Goal: Information Seeking & Learning: Learn about a topic

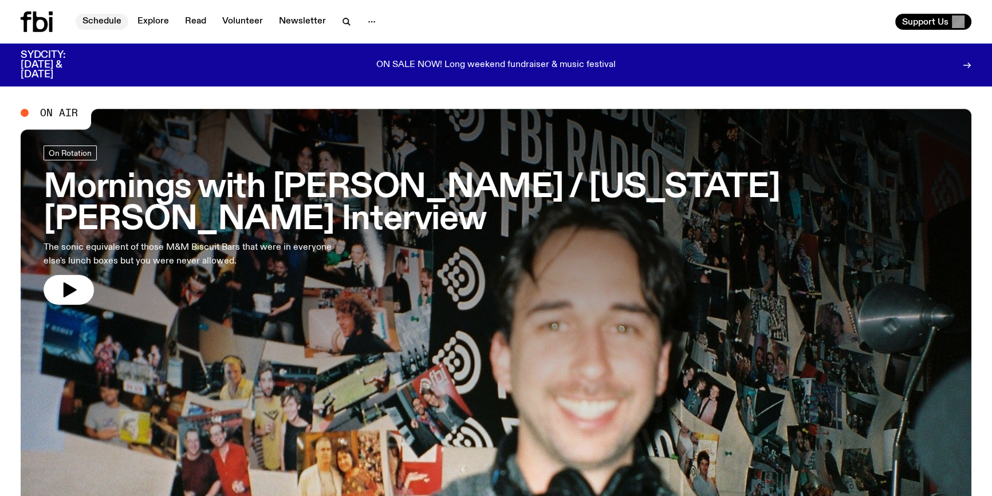
click at [108, 14] on link "Schedule" at bounding box center [102, 22] width 53 height 16
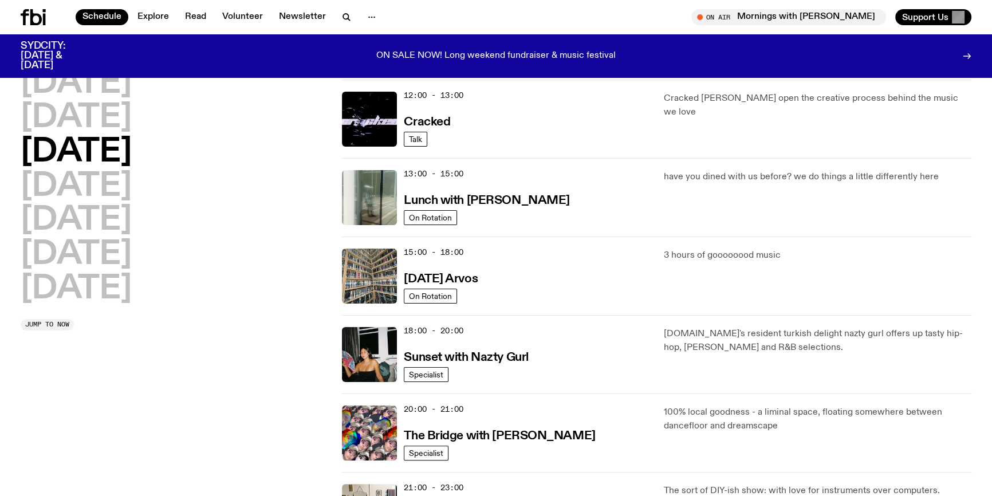
scroll to position [256, 0]
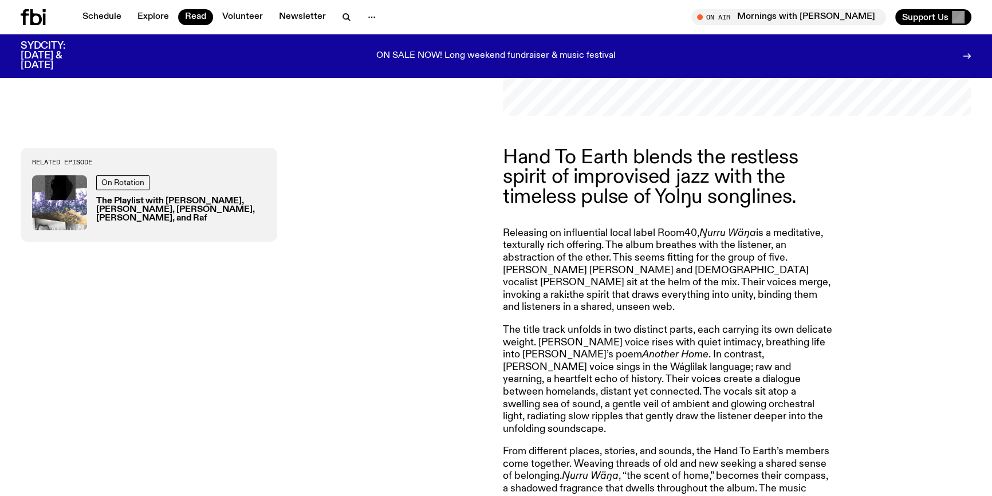
scroll to position [518, 0]
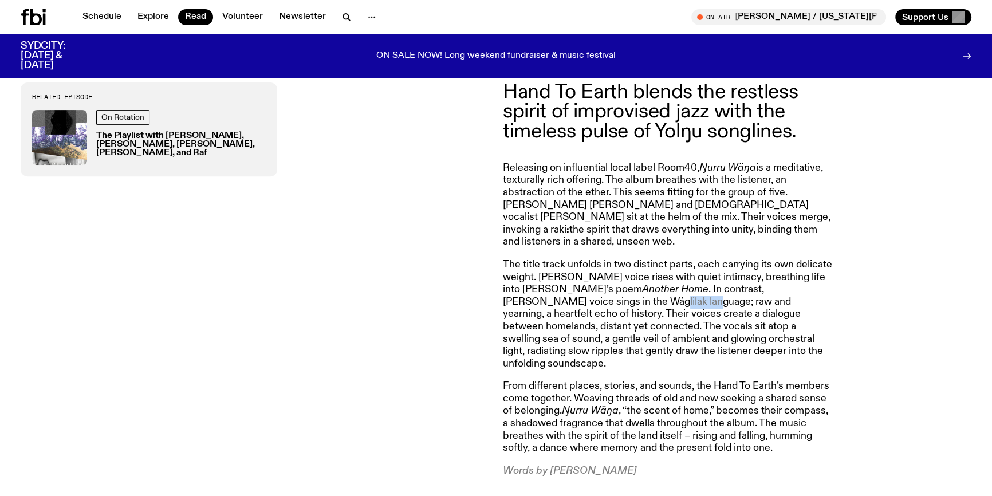
drag, startPoint x: 556, startPoint y: 299, endPoint x: 596, endPoint y: 302, distance: 40.2
click at [596, 302] on p "The title track unfolds in two distinct parts, each carrying its own delicate w…" at bounding box center [668, 314] width 330 height 111
copy p "Wáglilak"
